Goal: Find specific page/section: Find specific page/section

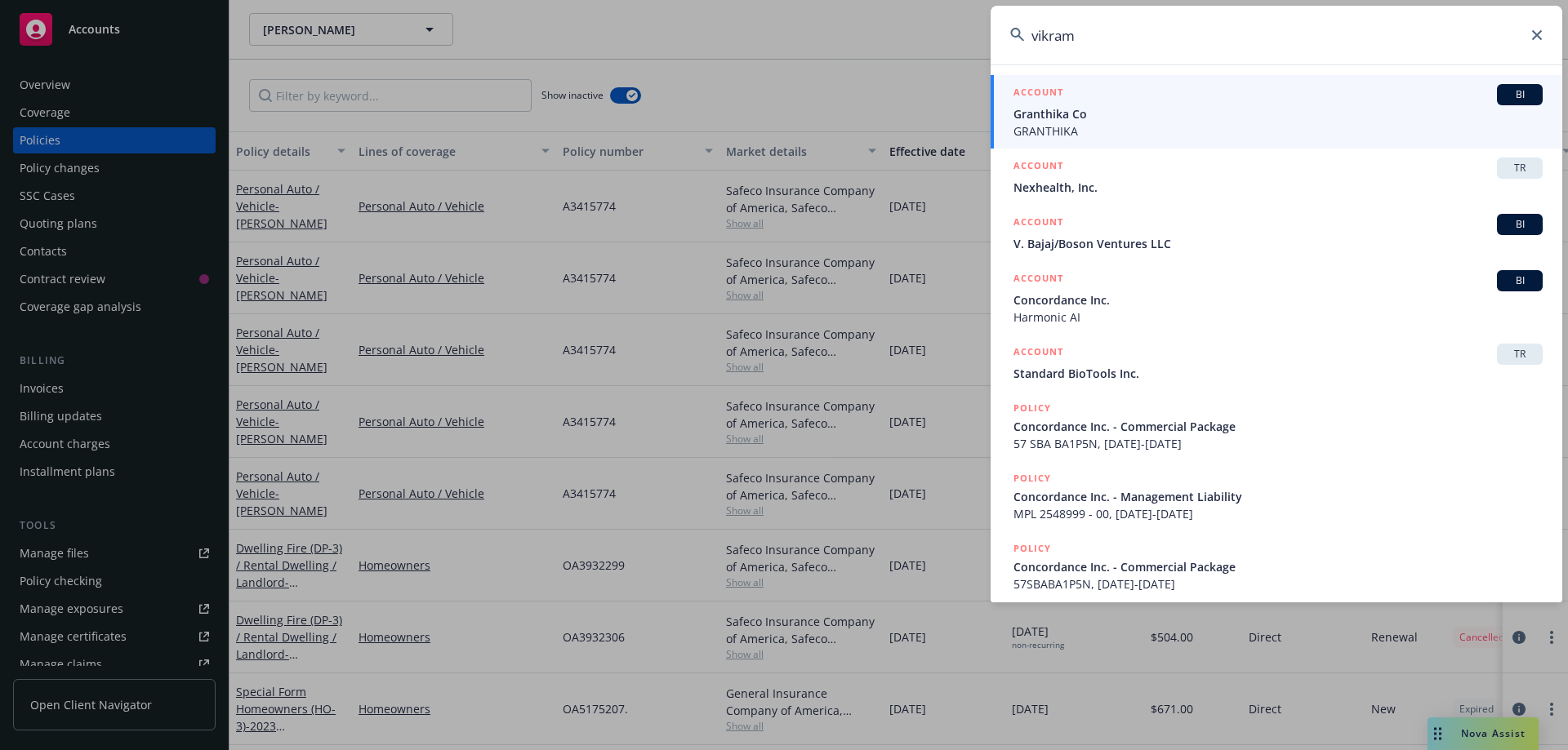
drag, startPoint x: 1065, startPoint y: 44, endPoint x: 991, endPoint y: 46, distance: 74.0
click at [990, 50] on div "vikram ACCOUNT BI Granthika Co GRANTHIKA ACCOUNT TR Nexhealth, Inc. ACCOUNT BI …" at bounding box center [784, 375] width 1568 height 750
paste input "PXXS0003116-03"
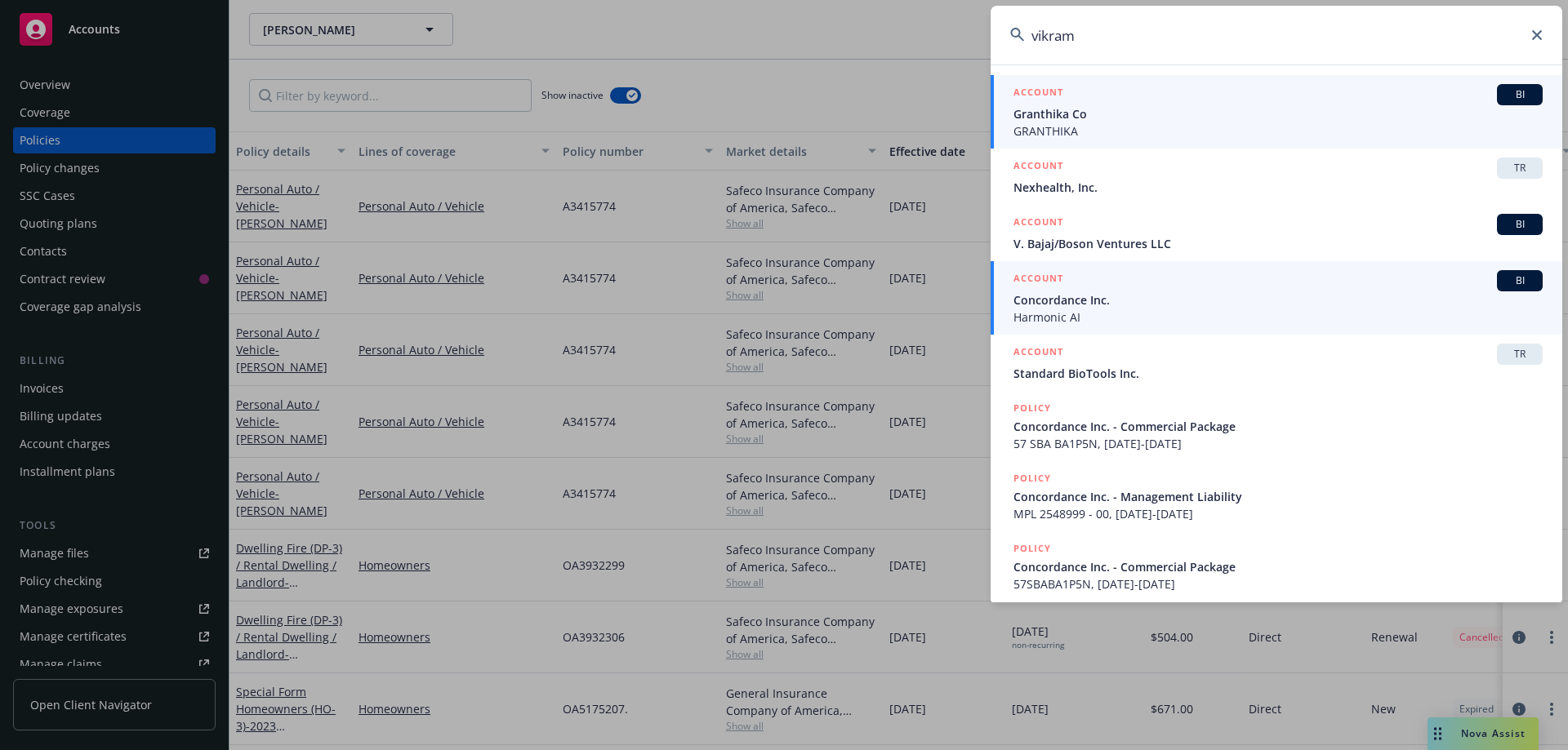
type input "PXXS0003116-03"
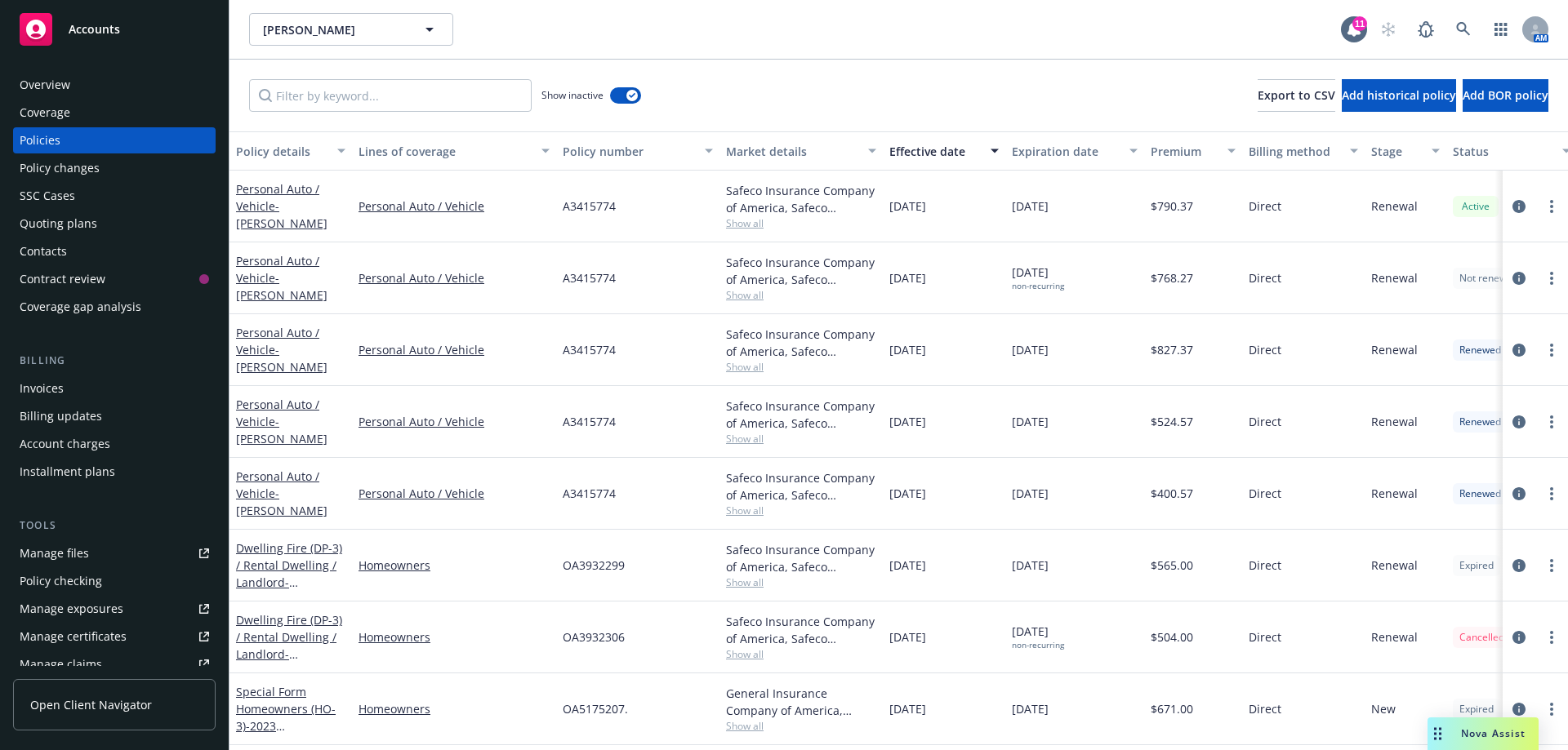
click at [45, 142] on div "Policies" at bounding box center [40, 141] width 41 height 26
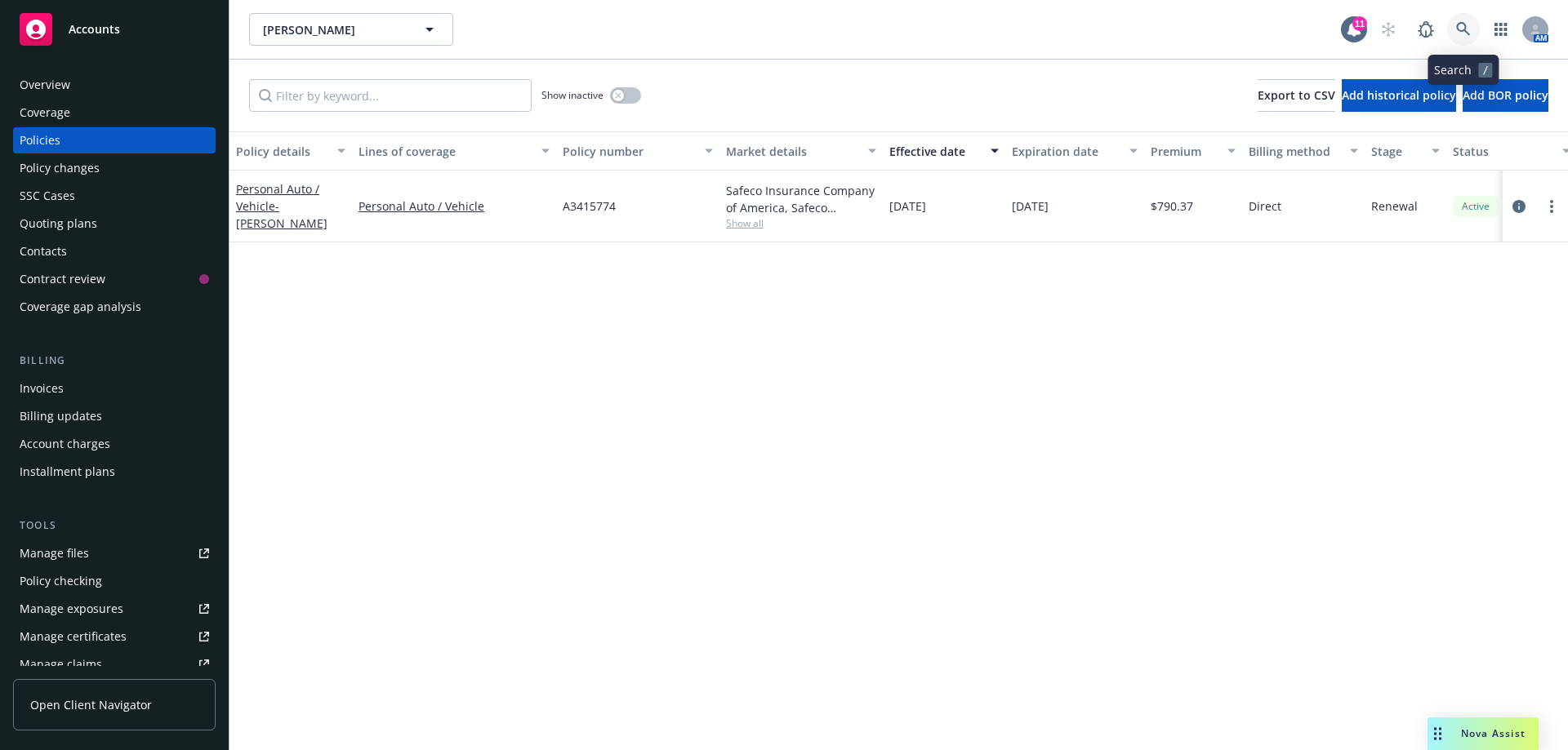
click at [1462, 17] on link at bounding box center [1463, 29] width 33 height 33
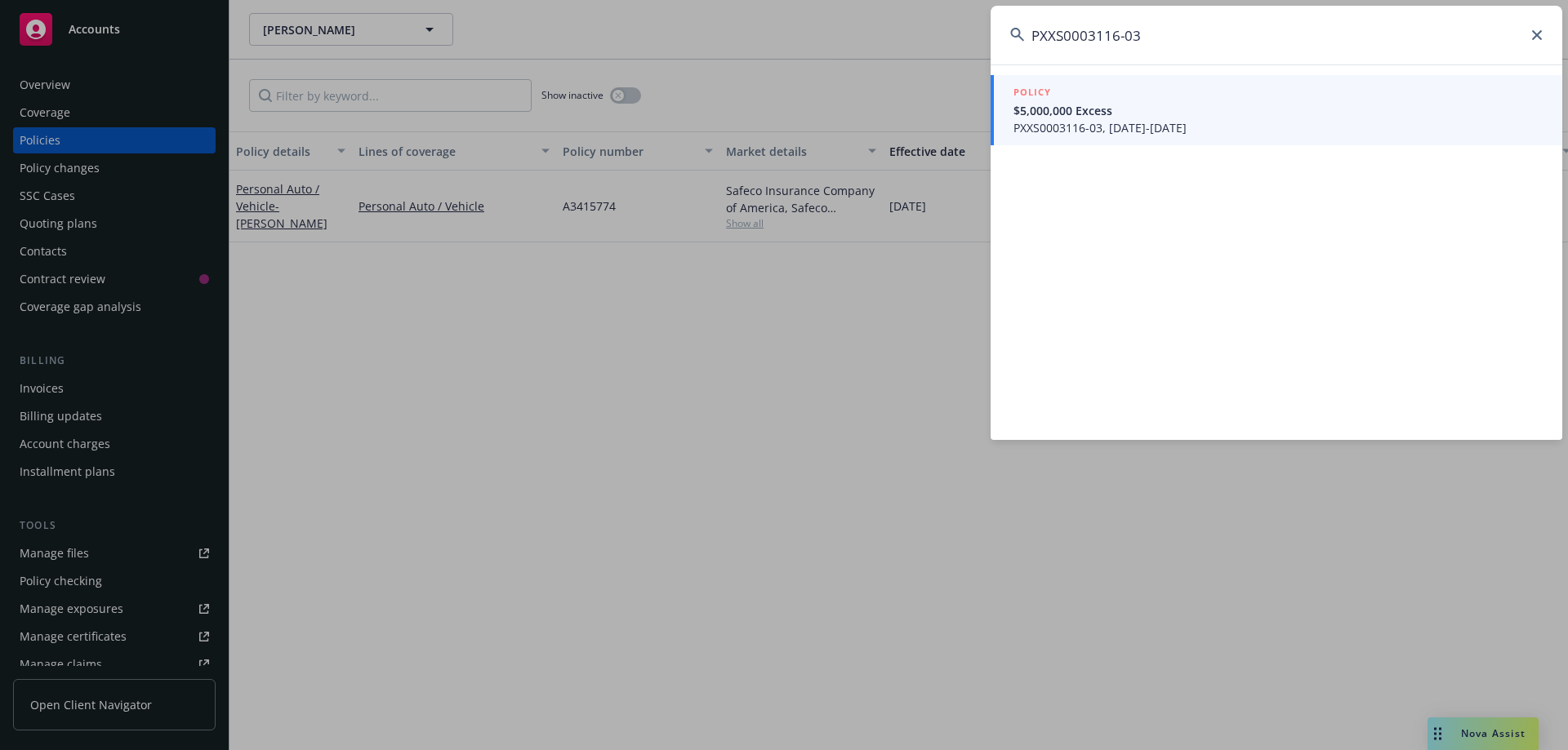
type input "PXXS0003116-03"
click at [1114, 127] on span "PXXS0003116-03, [DATE]-[DATE]" at bounding box center [1278, 128] width 529 height 17
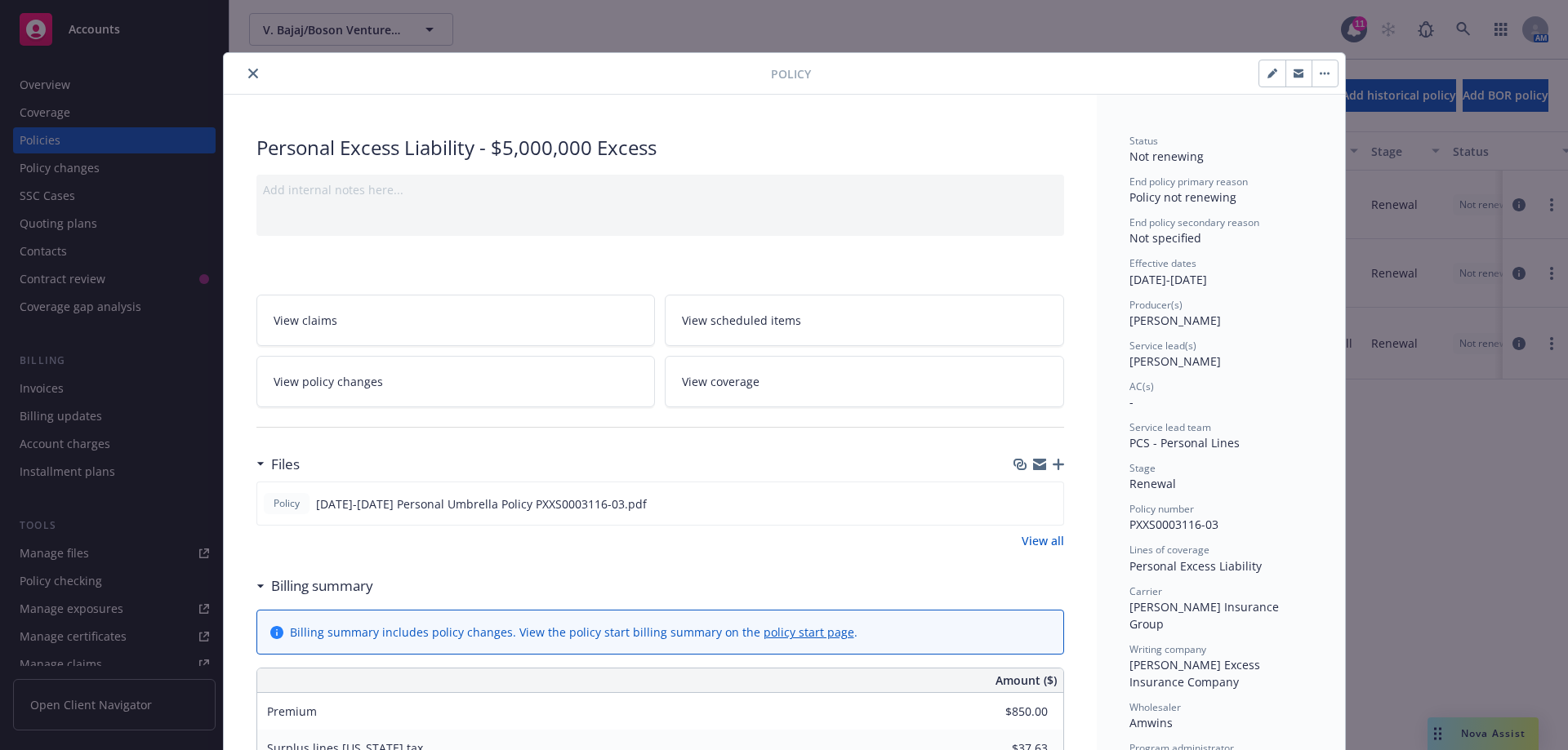
click at [249, 77] on icon "close" at bounding box center [253, 74] width 9 height 9
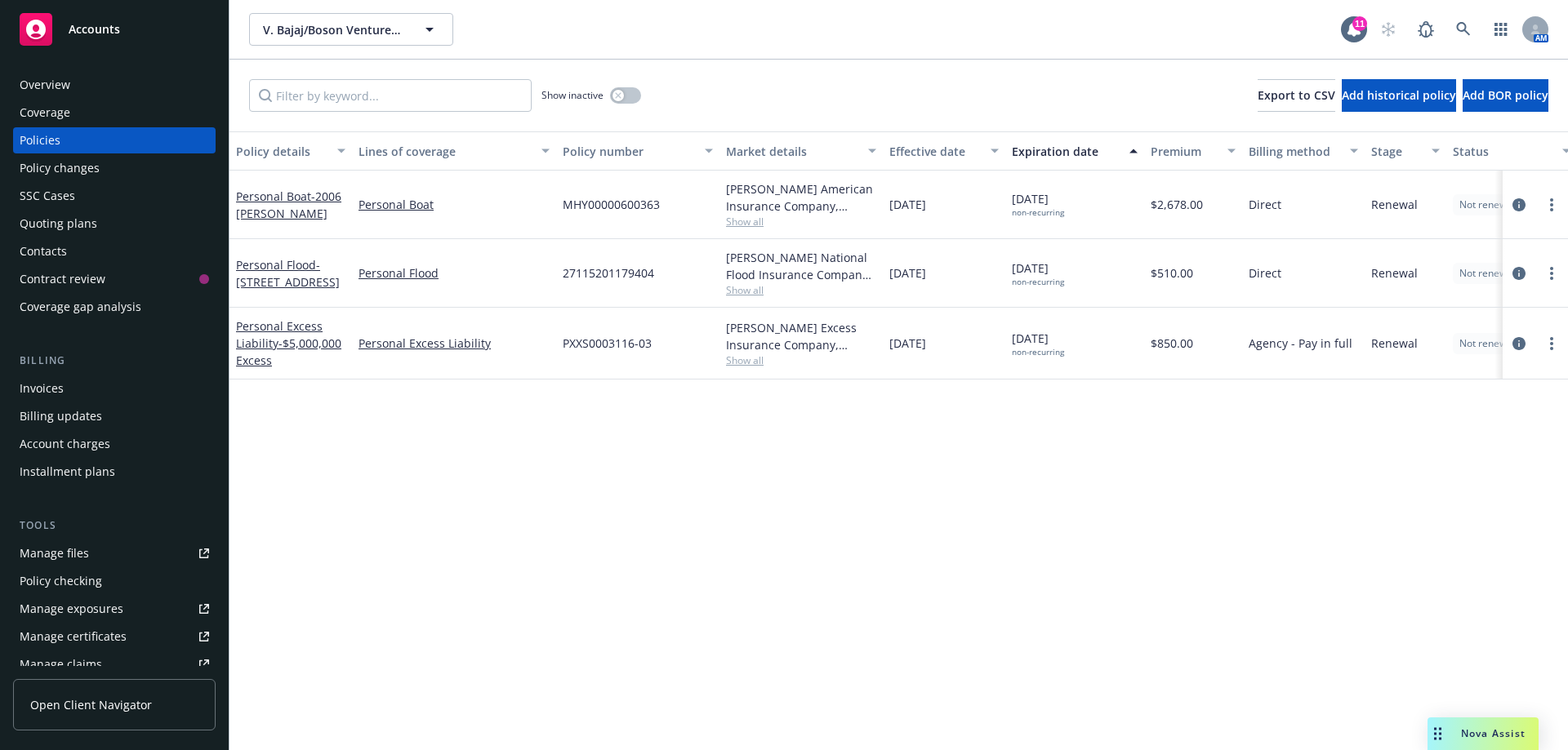
click at [596, 431] on div "Policy details Lines of coverage Policy number Market details Effective date Ex…" at bounding box center [899, 440] width 1338 height 619
click at [1461, 26] on icon at bounding box center [1464, 29] width 15 height 15
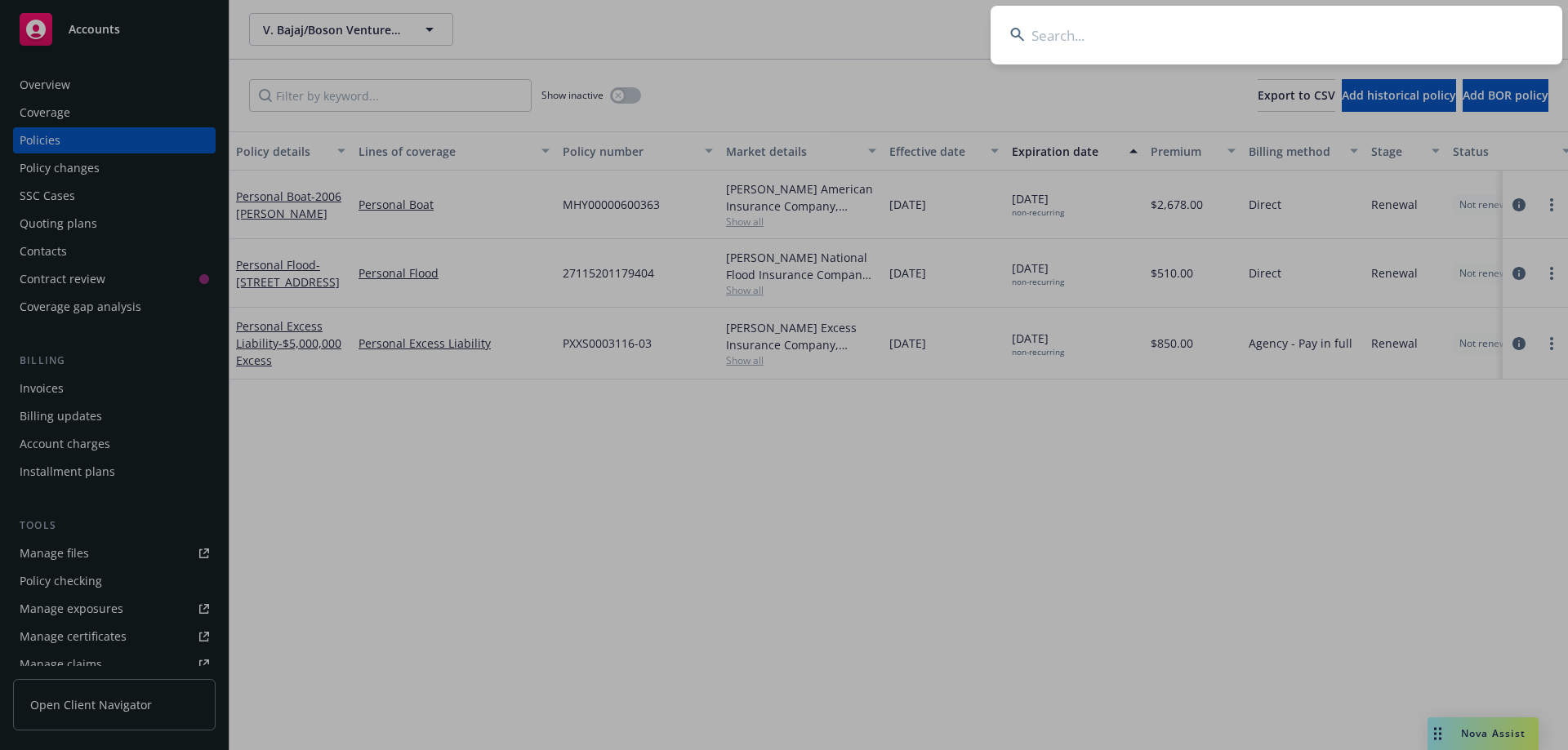
click at [1149, 41] on input at bounding box center [1276, 35] width 572 height 59
type input "[PERSON_NAME] and [PERSON_NAME]"
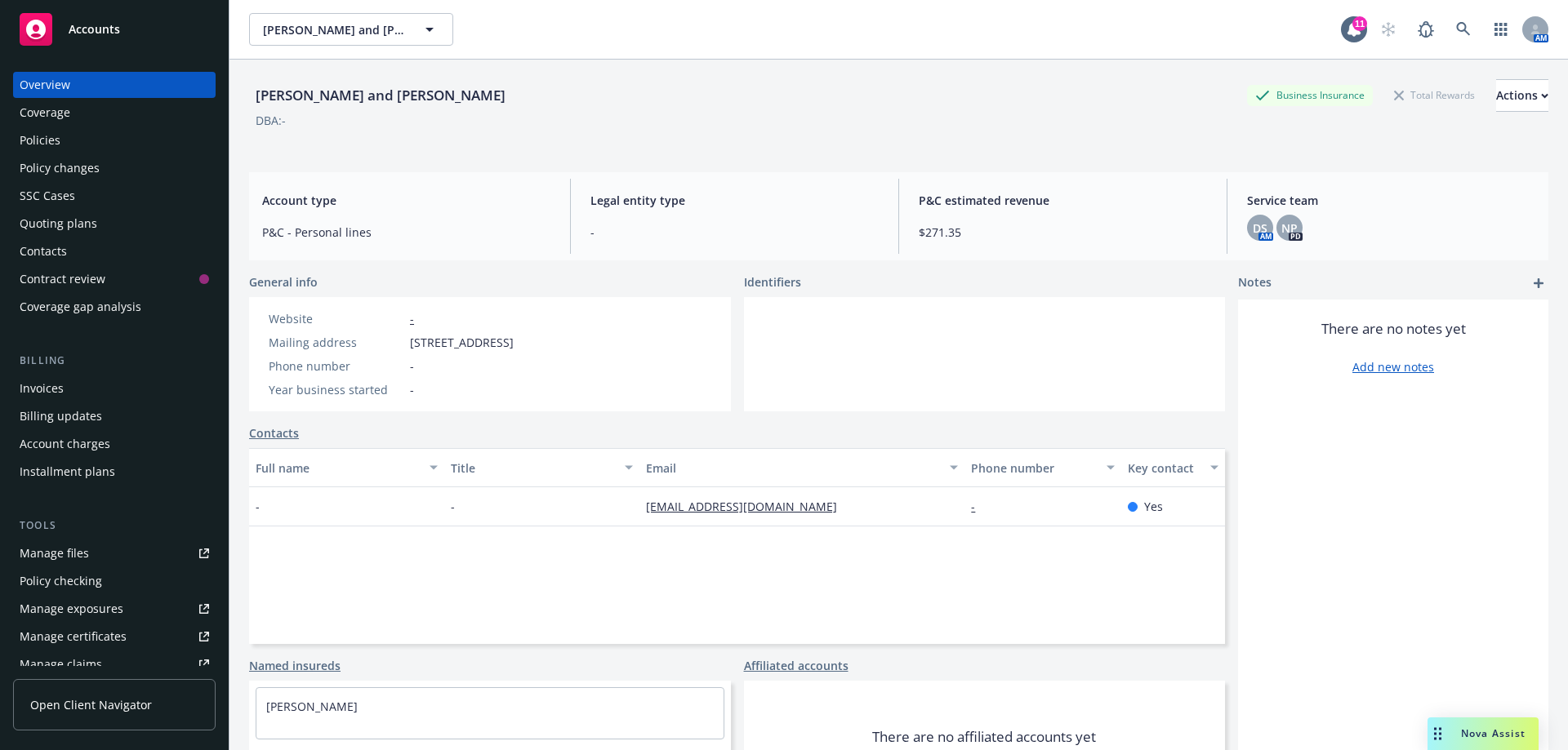
click at [83, 139] on div "Policies" at bounding box center [114, 141] width 189 height 26
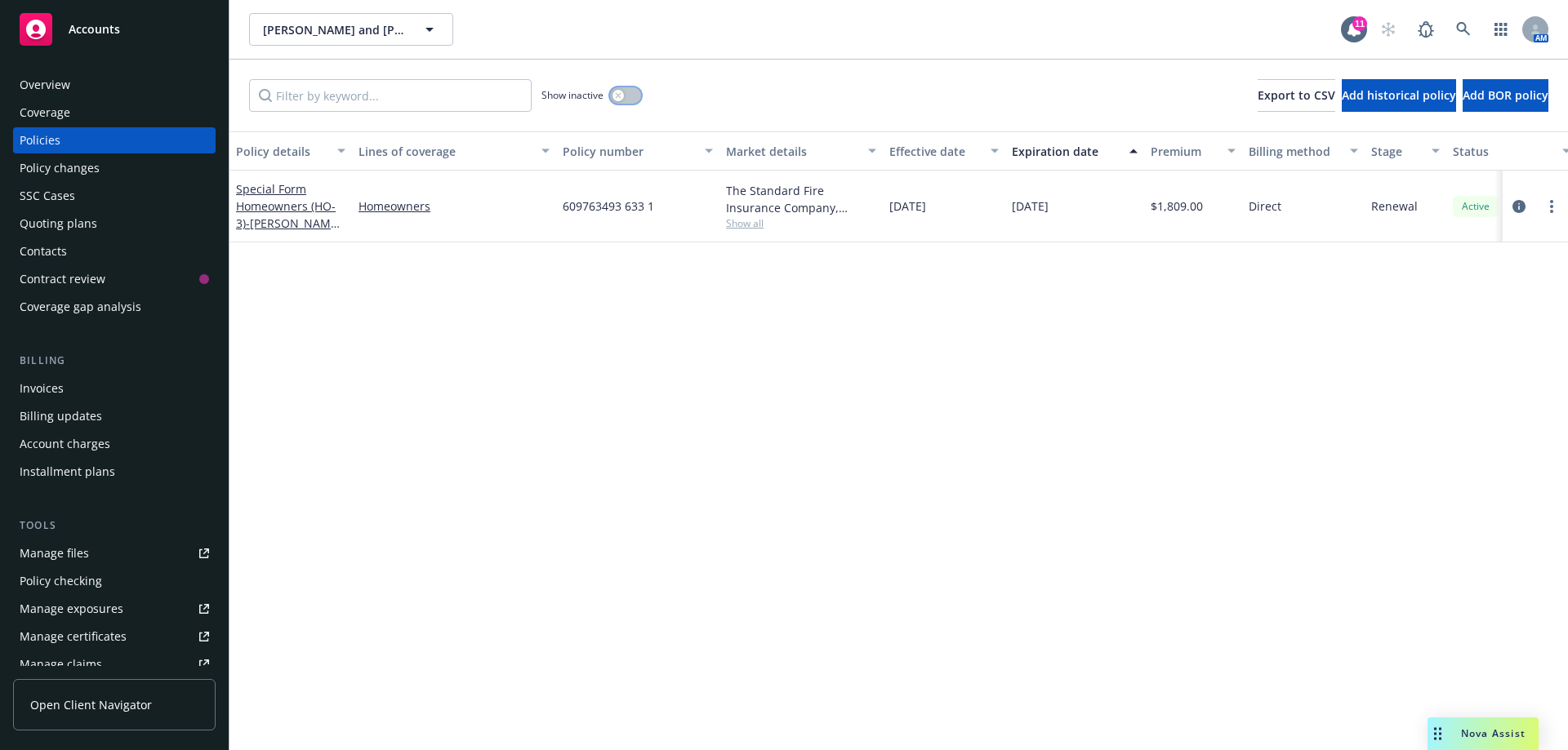
click at [624, 97] on button "button" at bounding box center [626, 94] width 31 height 16
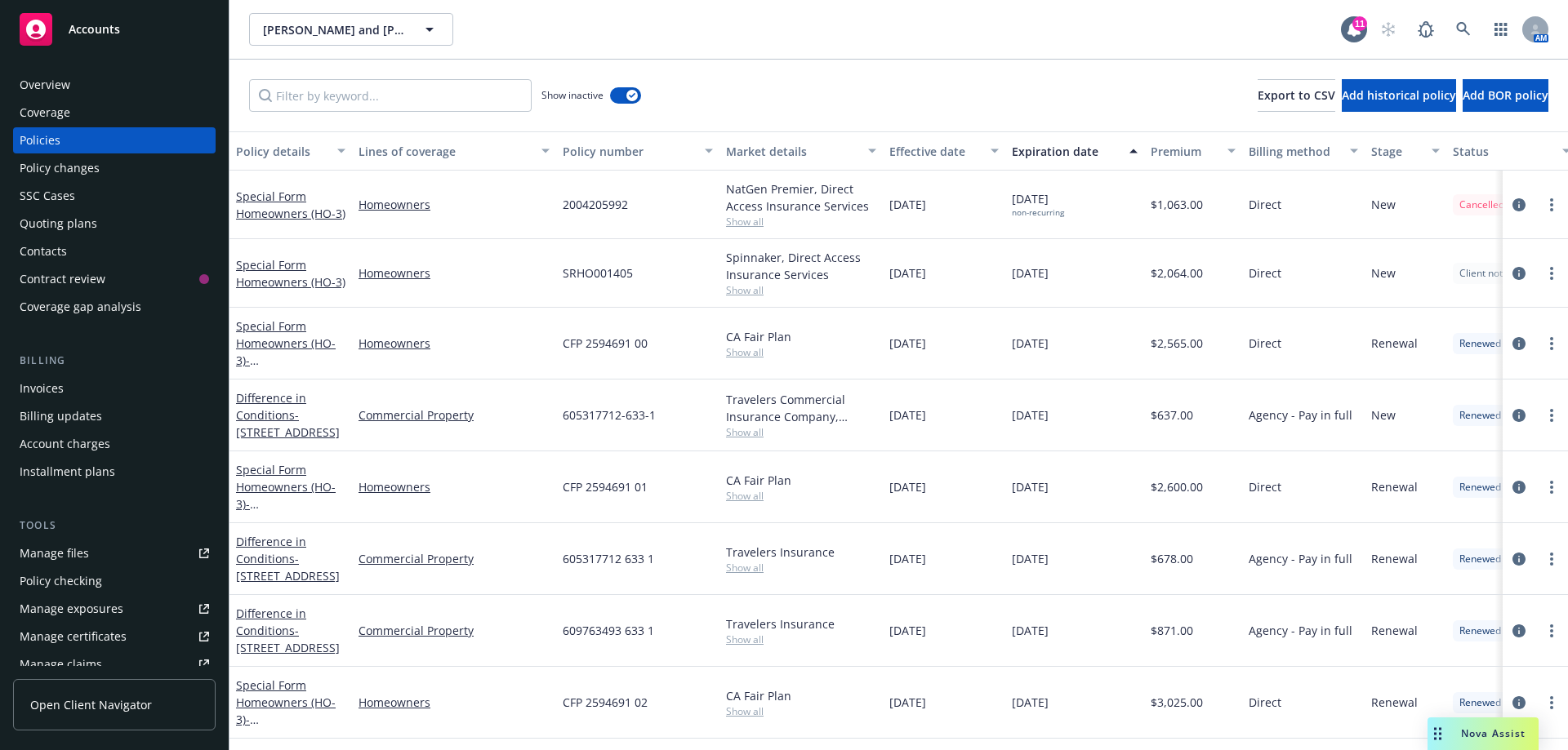
click at [1031, 147] on div "Expiration date" at bounding box center [1066, 151] width 108 height 17
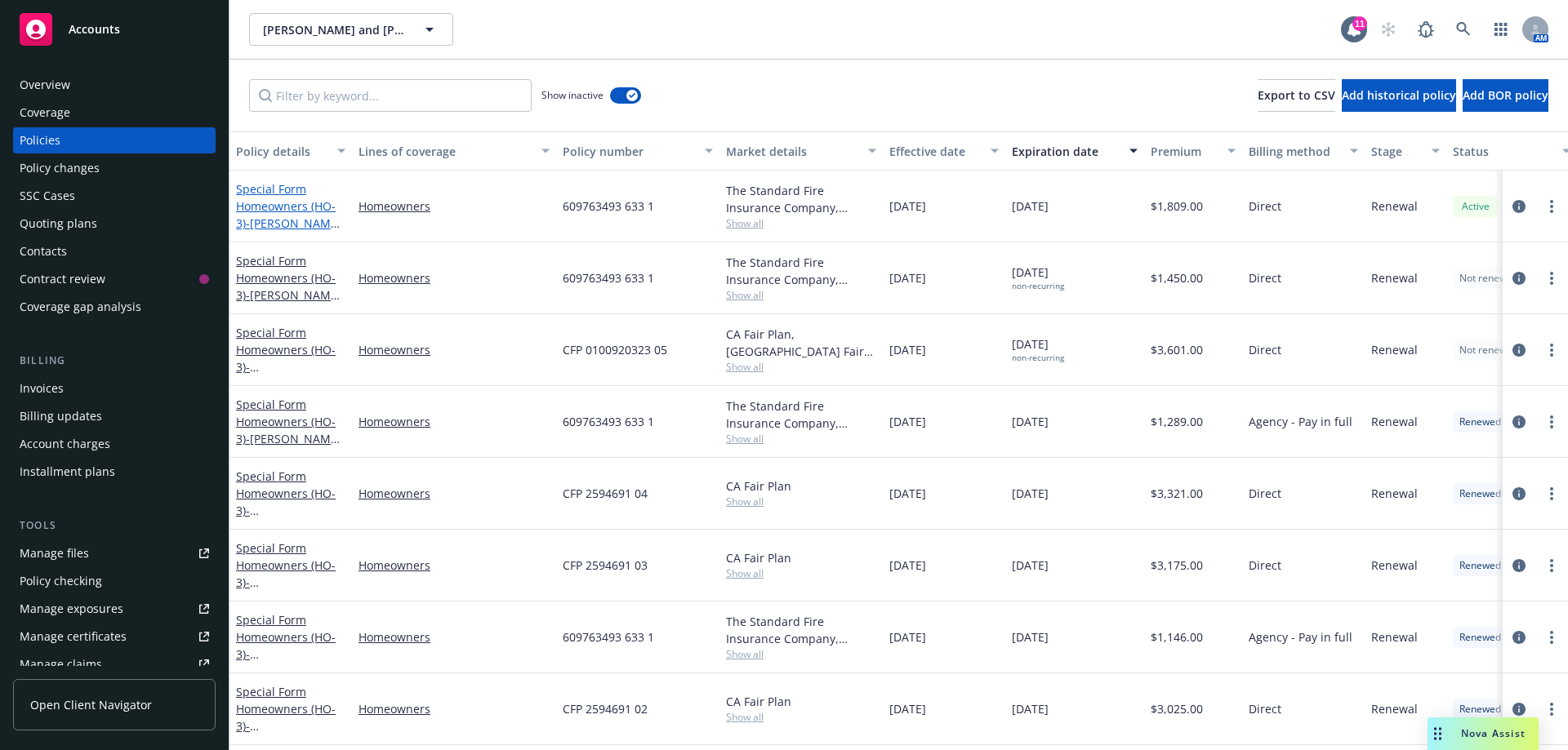
click at [308, 226] on span "- [PERSON_NAME] [STREET_ADDRESS][PERSON_NAME]" at bounding box center [288, 240] width 105 height 50
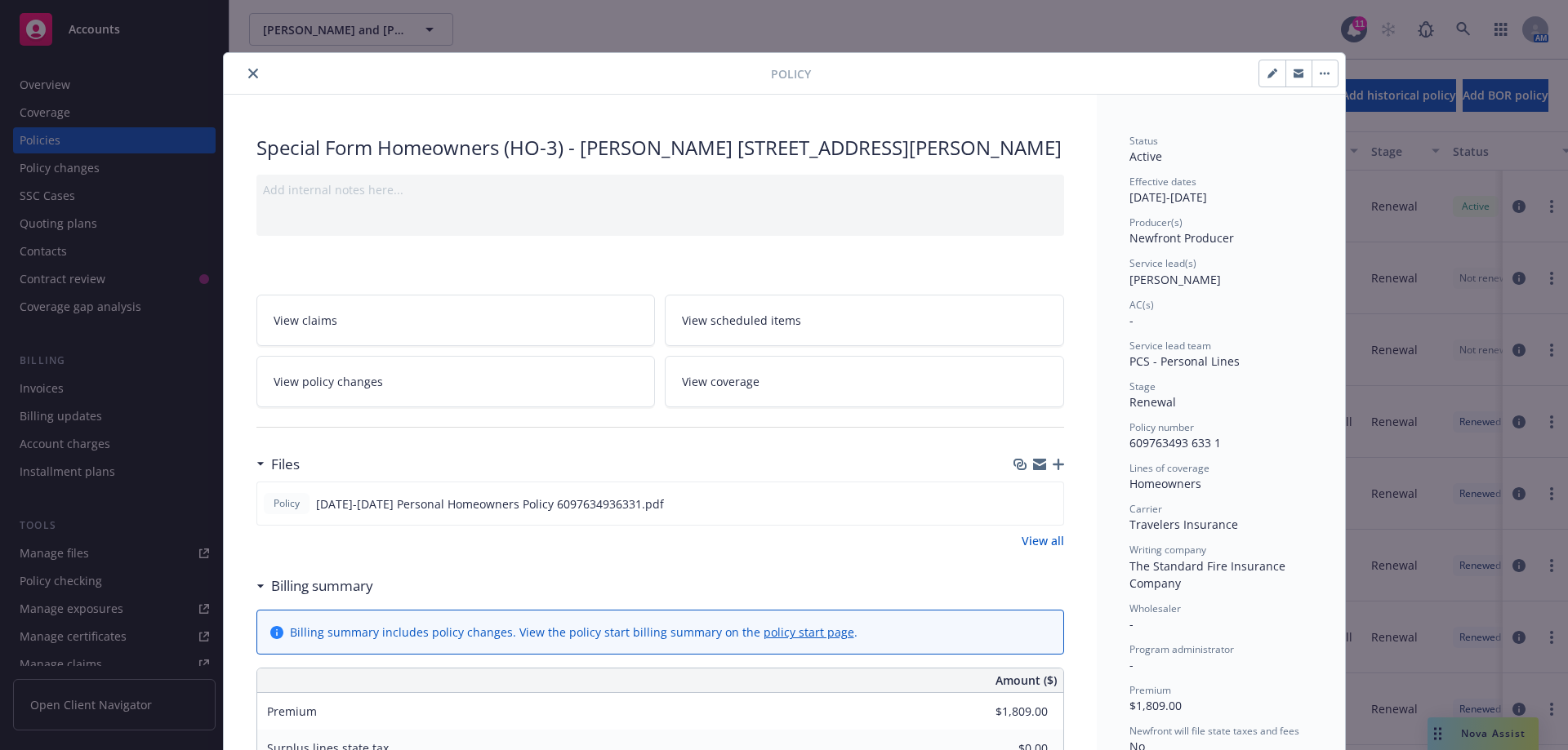
click at [249, 71] on icon "close" at bounding box center [253, 74] width 9 height 9
